Goal: Navigation & Orientation: Understand site structure

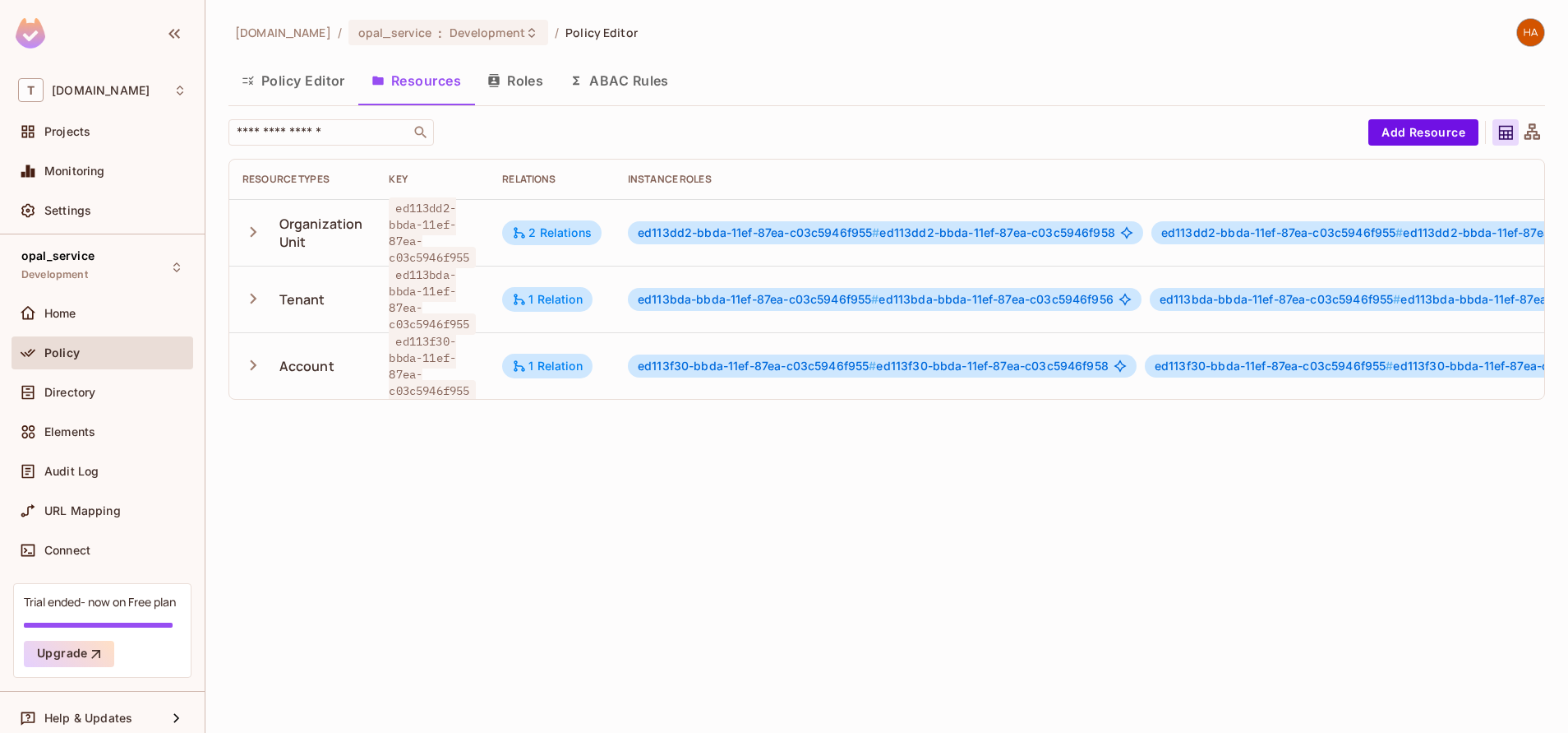
click at [289, 96] on button "Policy Editor" at bounding box center [293, 80] width 130 height 41
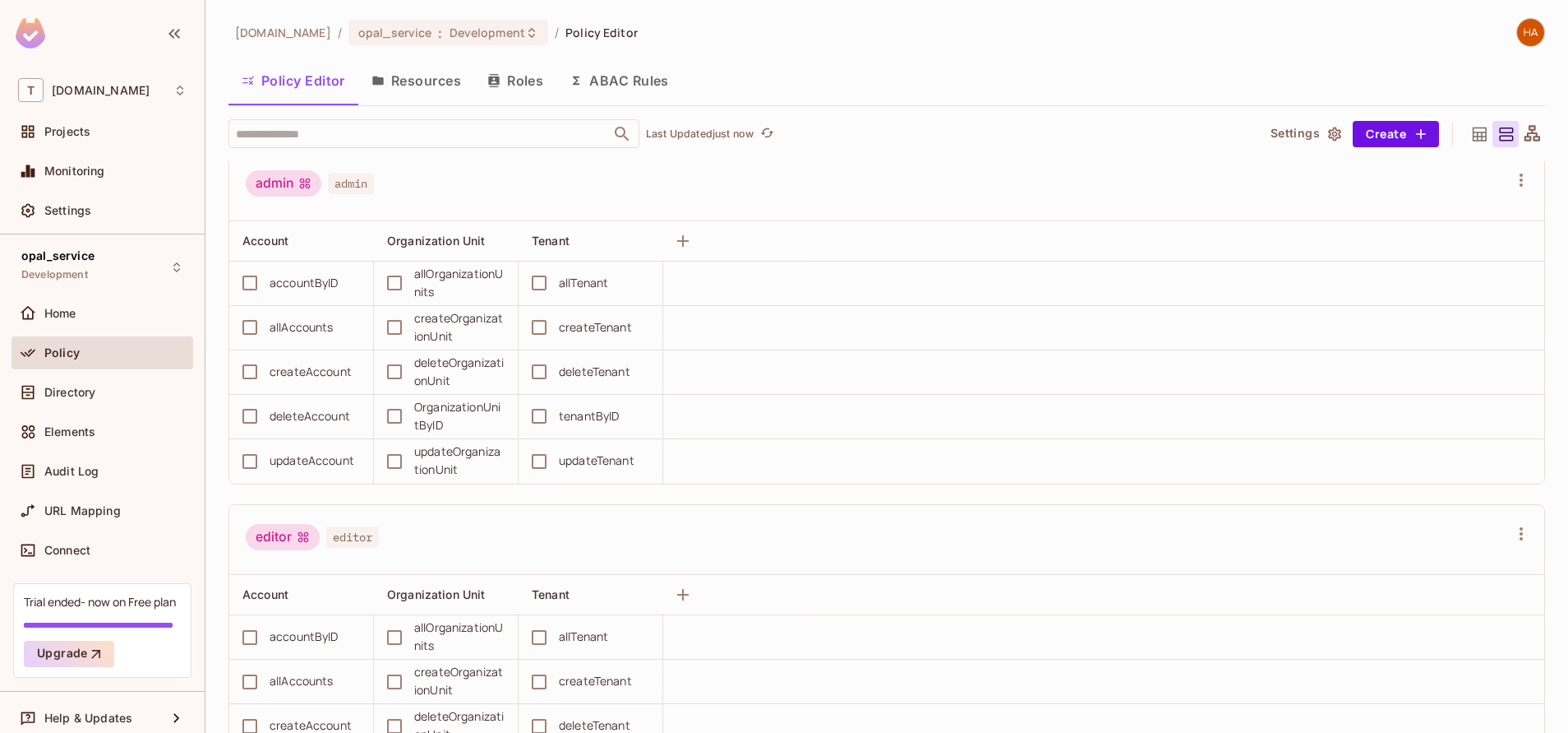
scroll to position [19, 0]
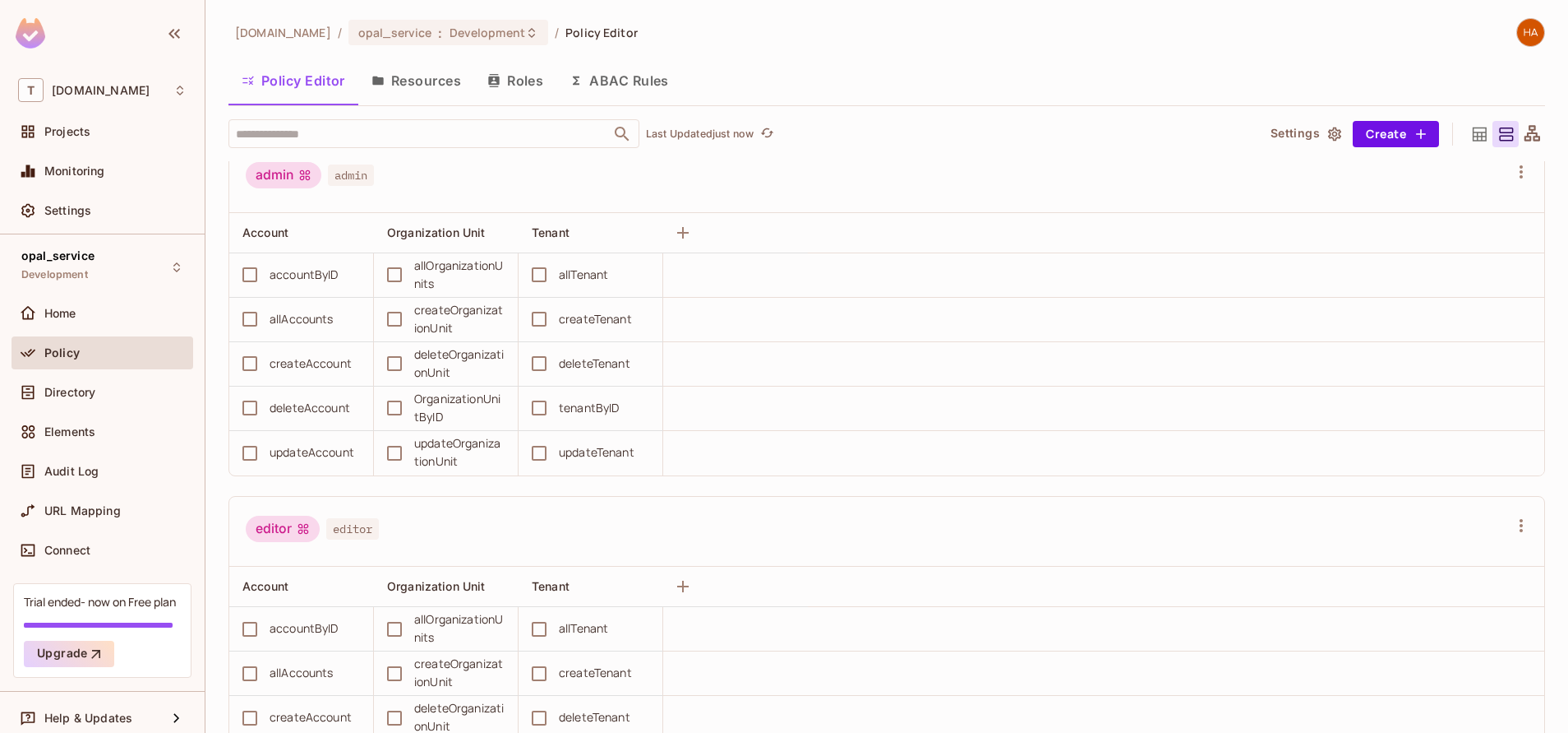
click at [444, 79] on button "Resources" at bounding box center [416, 80] width 116 height 41
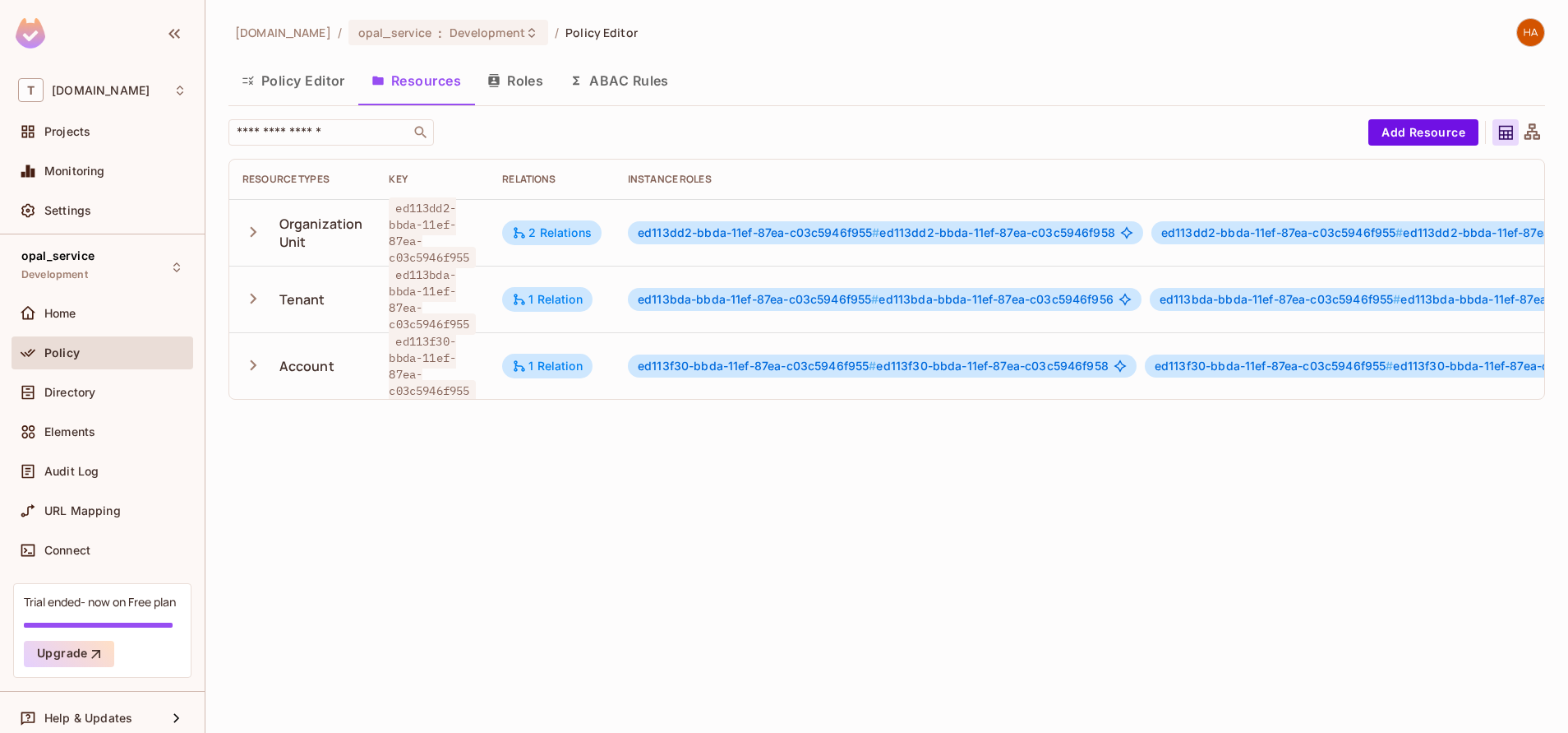
click at [524, 100] on button "Roles" at bounding box center [516, 80] width 83 height 41
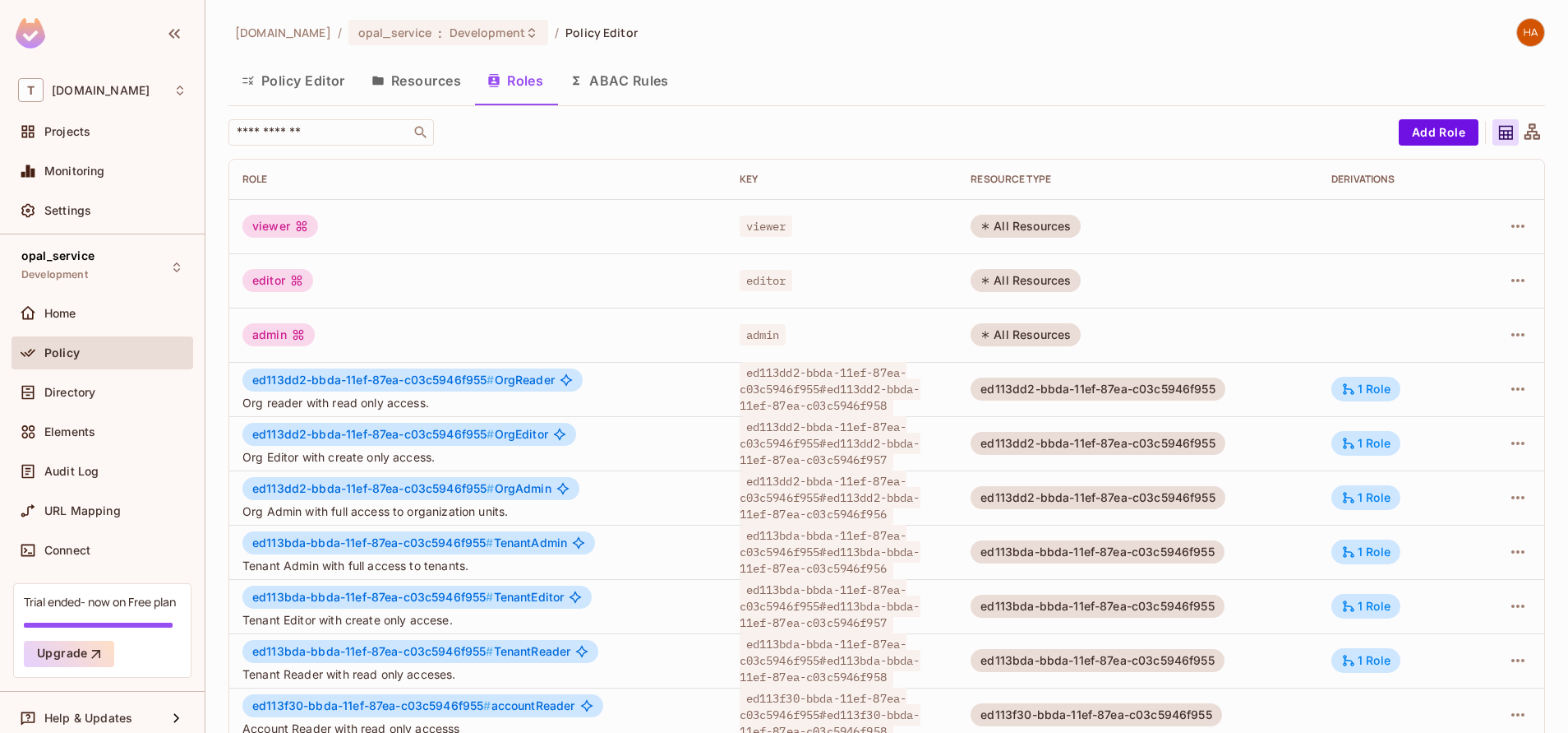
scroll to position [132, 0]
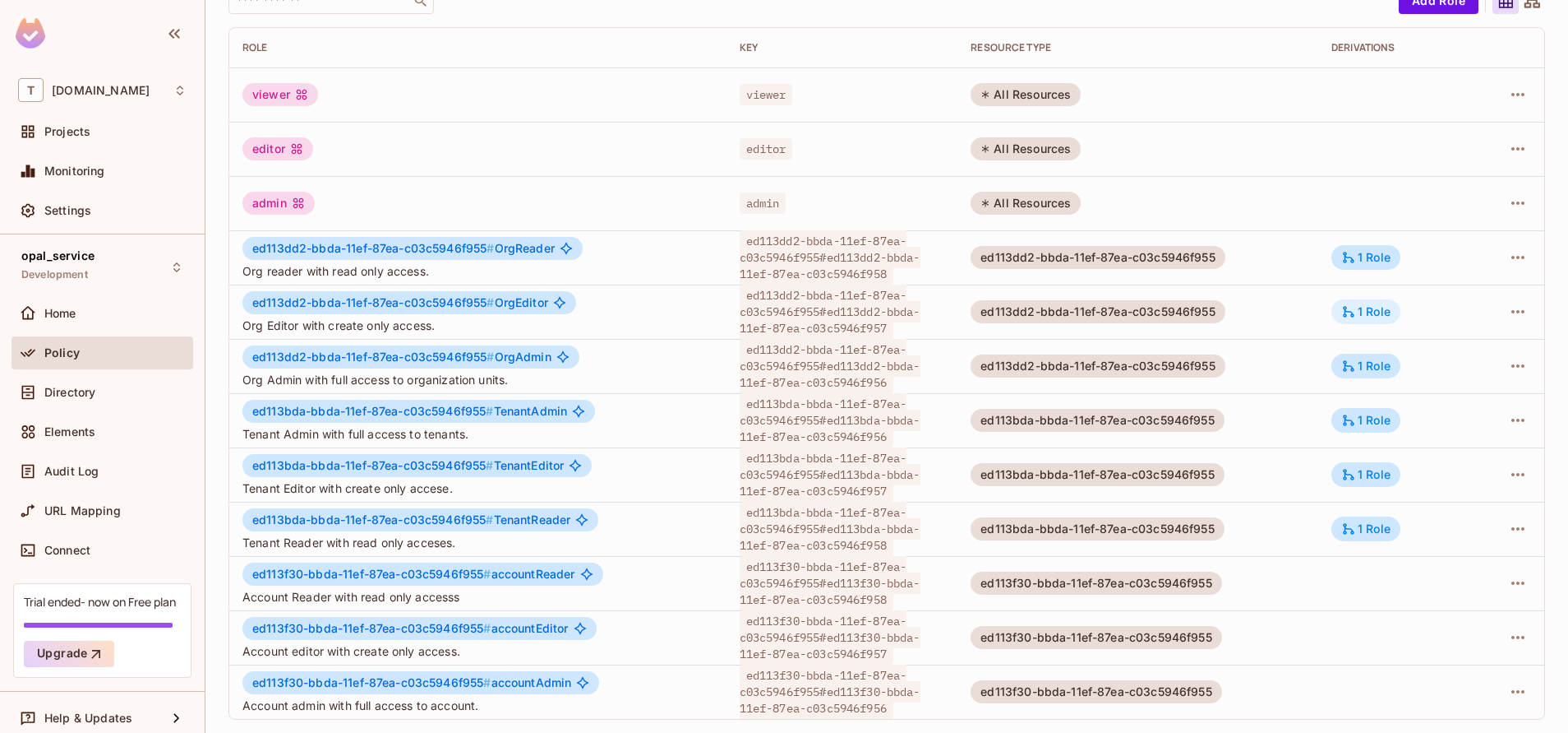
click at [1363, 307] on div "1 Role" at bounding box center [1366, 311] width 49 height 15
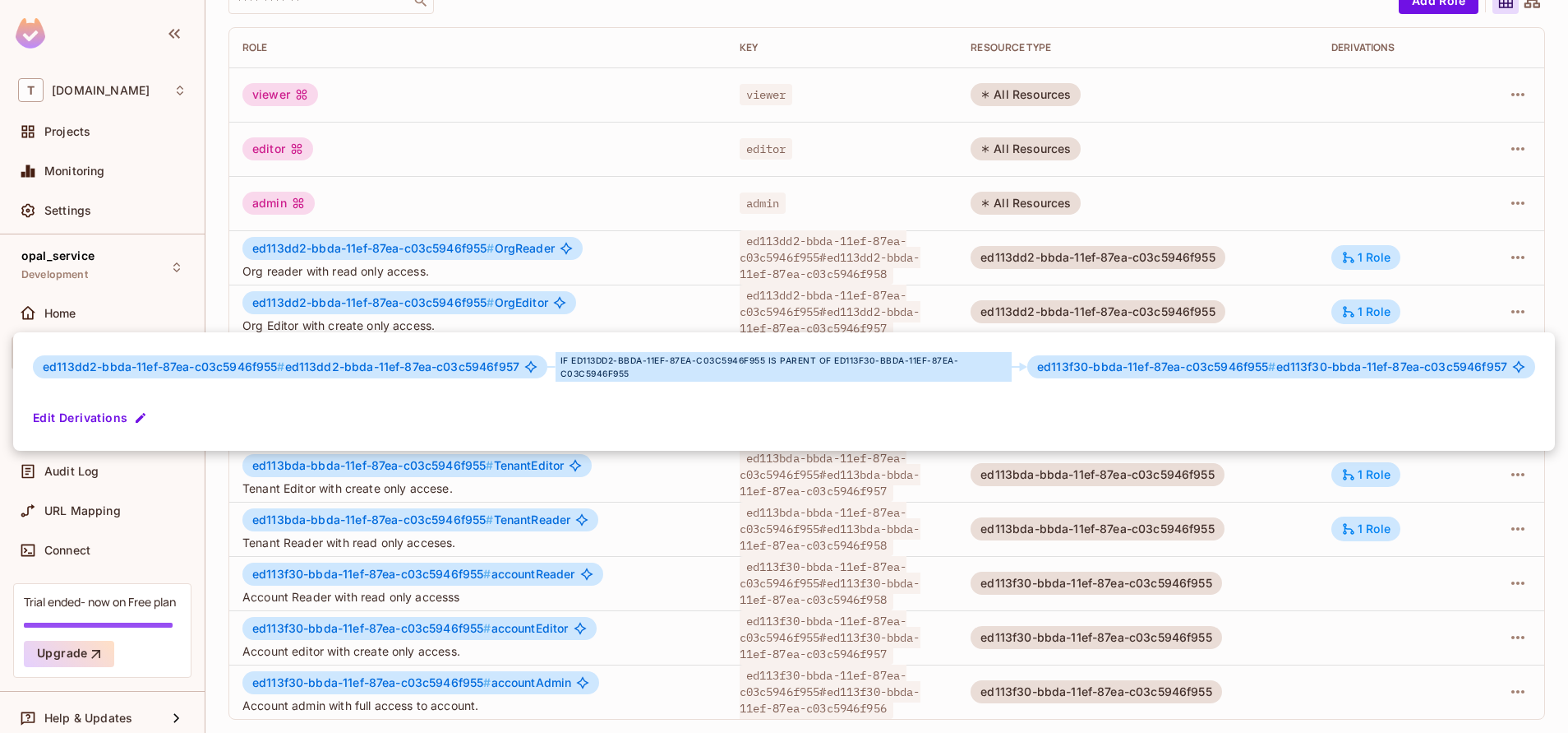
click at [1345, 246] on div at bounding box center [784, 366] width 1568 height 733
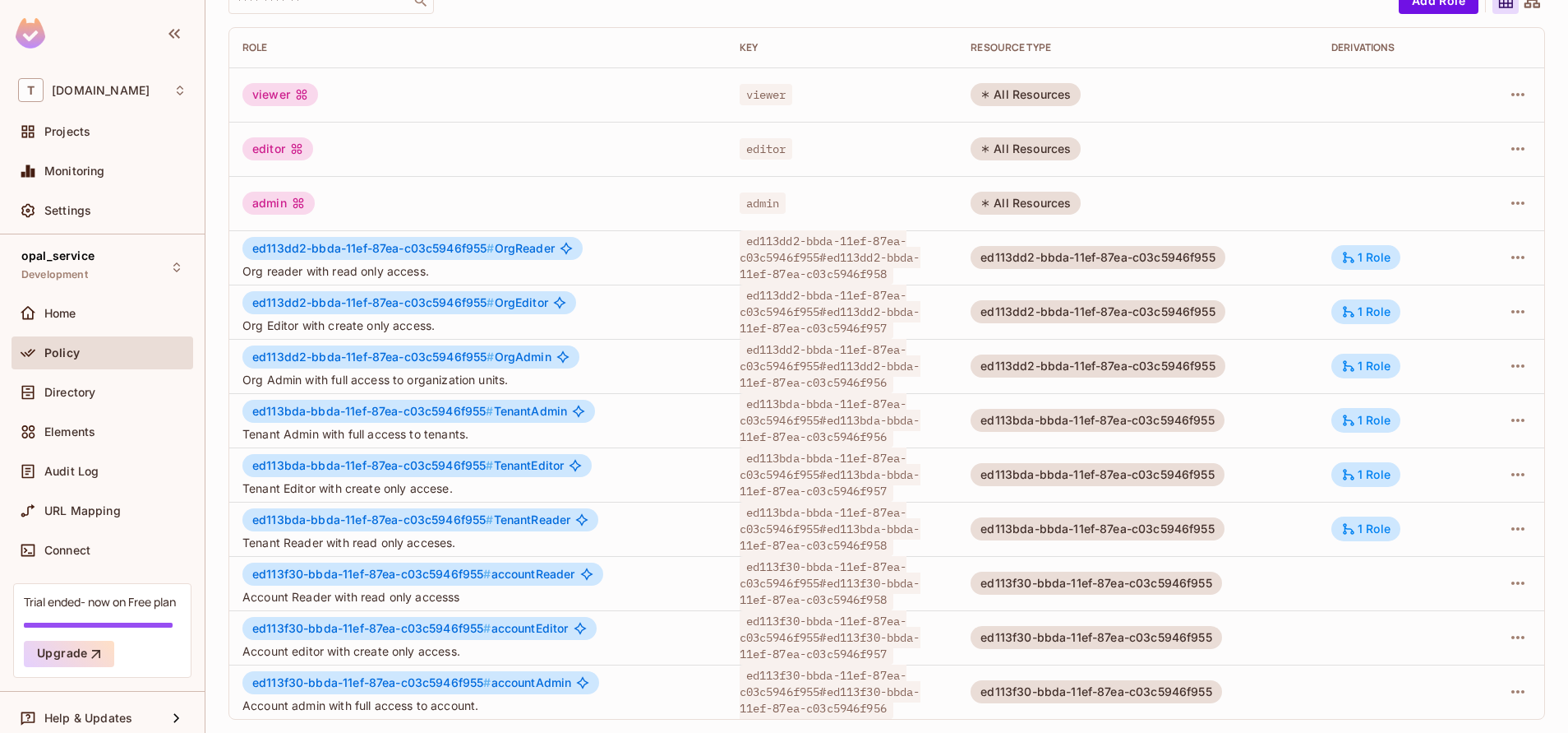
click at [1345, 246] on div "1 Role" at bounding box center [1366, 258] width 69 height 25
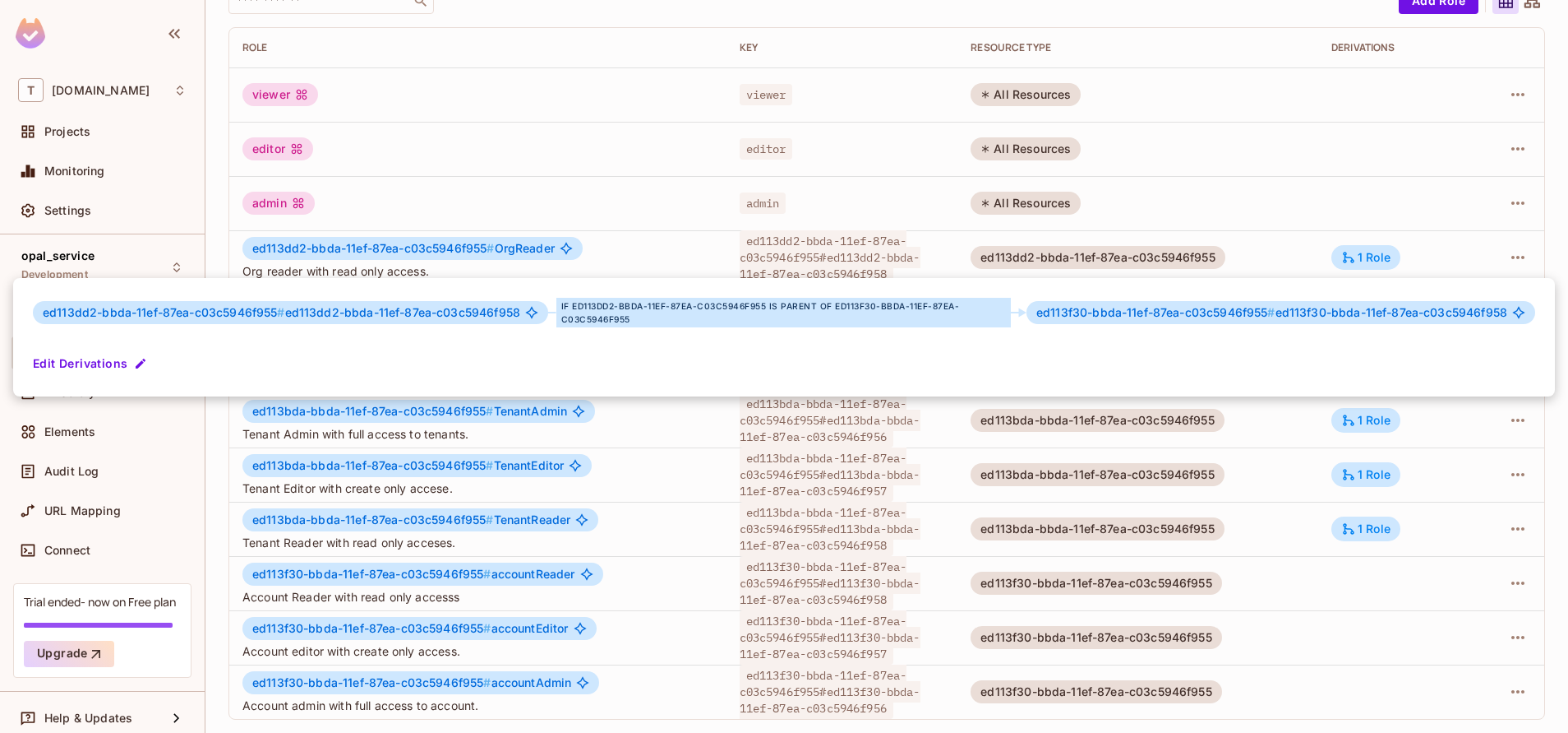
click at [1196, 500] on div at bounding box center [784, 366] width 1568 height 733
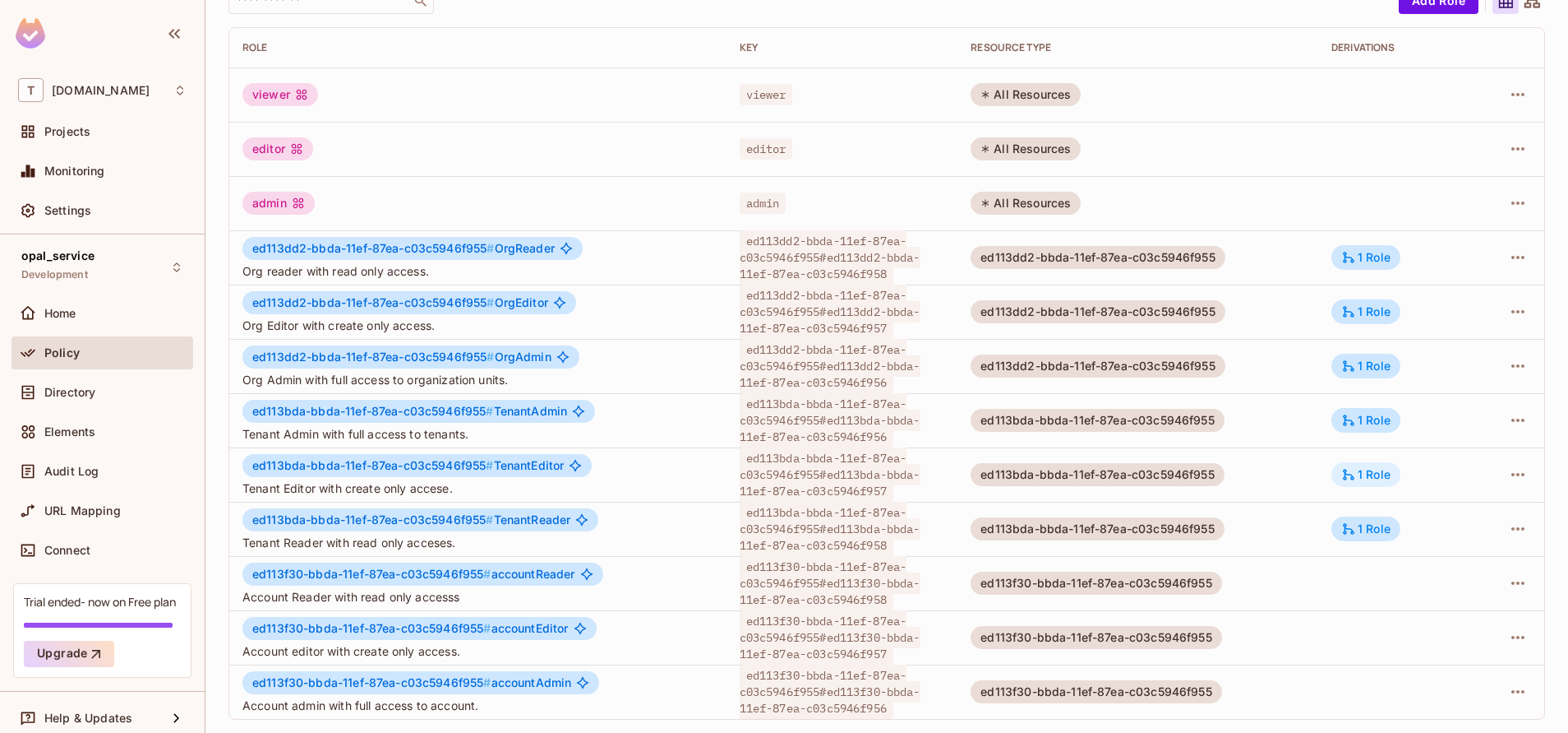
click at [1332, 483] on div "1 Role" at bounding box center [1366, 475] width 69 height 25
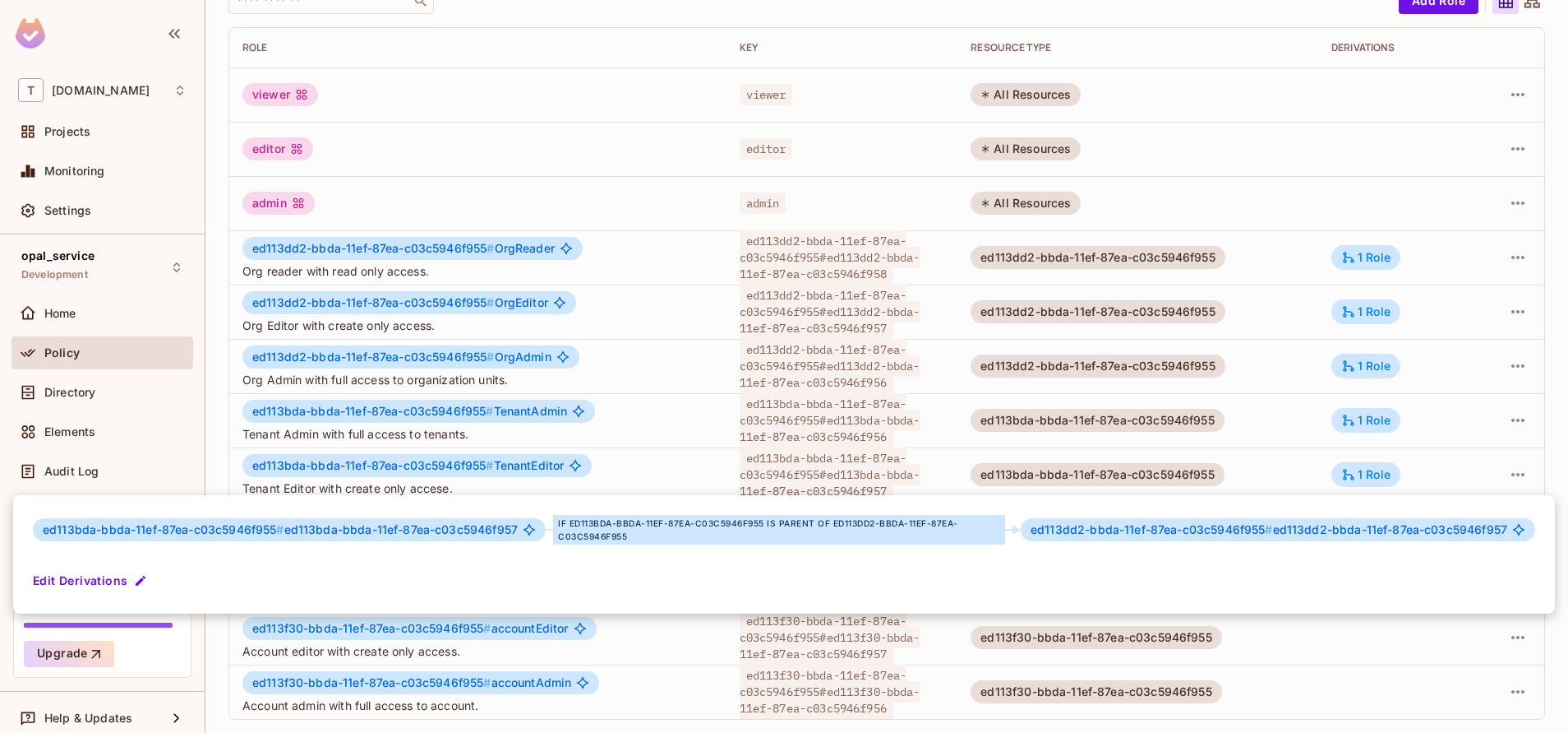
click at [1242, 619] on div at bounding box center [784, 366] width 1568 height 733
